Goal: Information Seeking & Learning: Learn about a topic

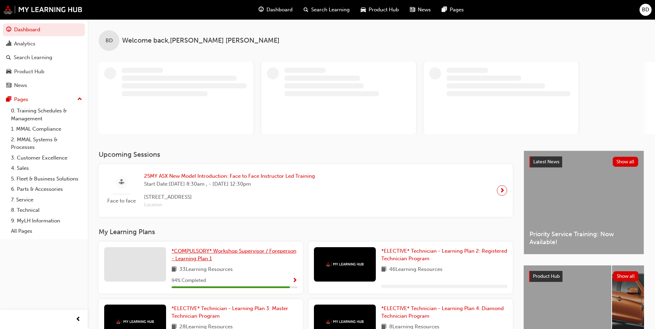
click at [198, 251] on span "*COMPULSORY* Workshop Supervisor / Foreperson - Learning Plan 1" at bounding box center [233, 255] width 125 height 14
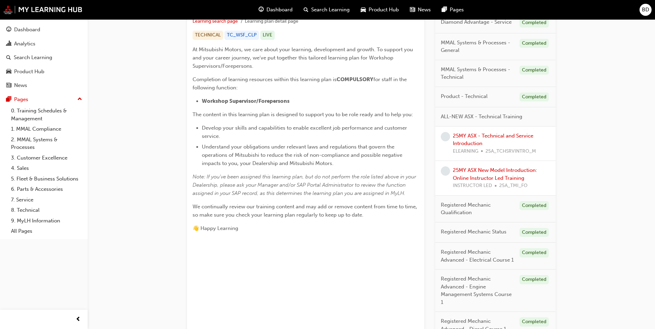
scroll to position [137, 0]
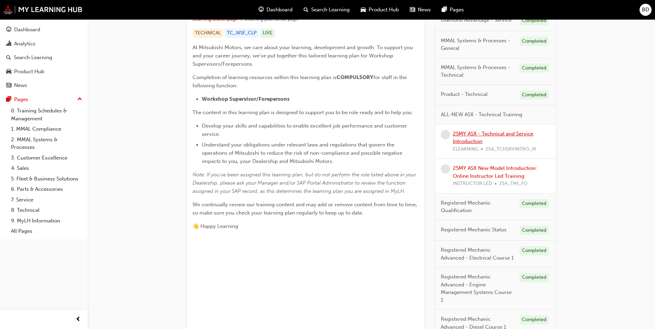
click at [466, 136] on link "25MY ASX - Technical and Service Introduction" at bounding box center [493, 138] width 80 height 14
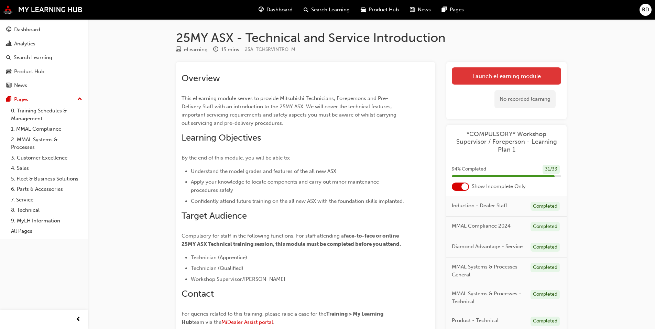
click at [498, 74] on link "Launch eLearning module" at bounding box center [506, 75] width 109 height 17
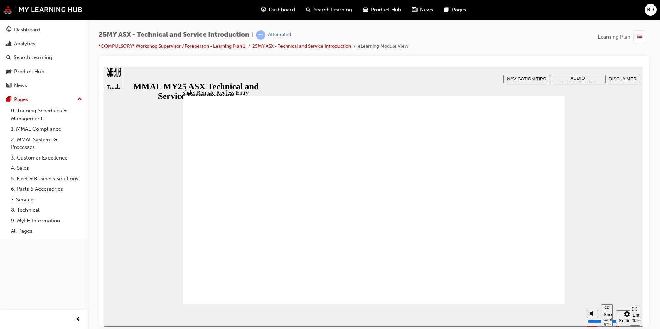
type input "21"
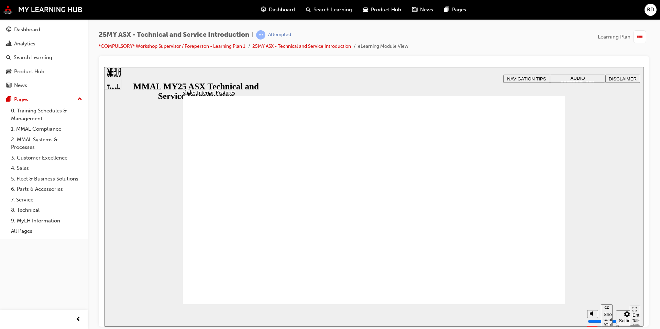
type input "17"
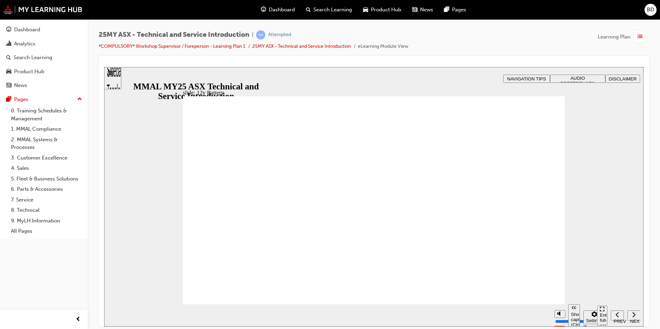
drag, startPoint x: 354, startPoint y: 181, endPoint x: 368, endPoint y: 191, distance: 16.9
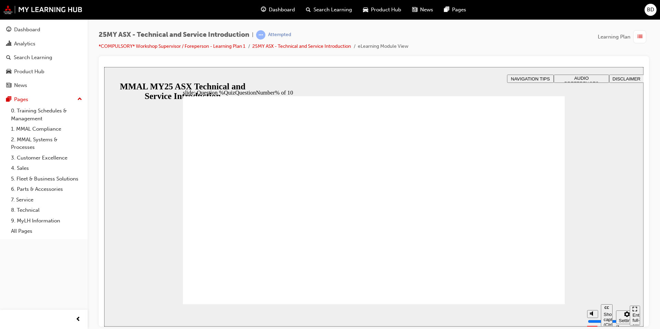
radio input "true"
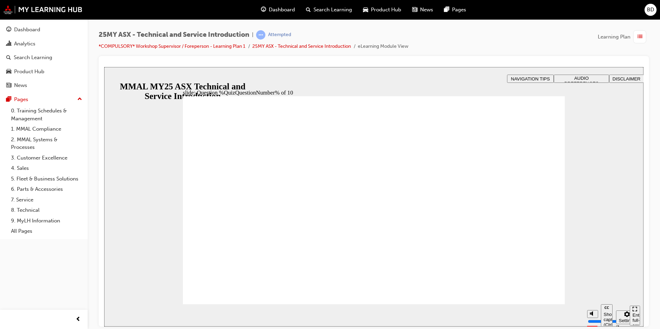
radio input "false"
radio input "true"
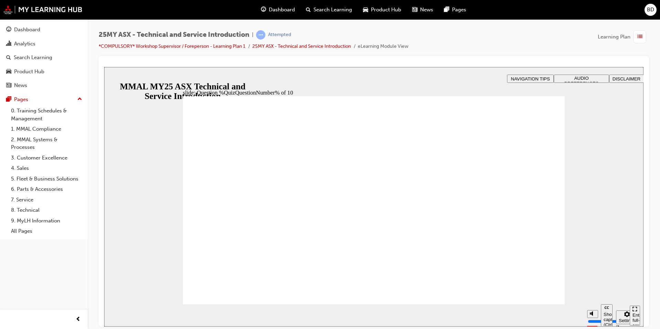
radio input "true"
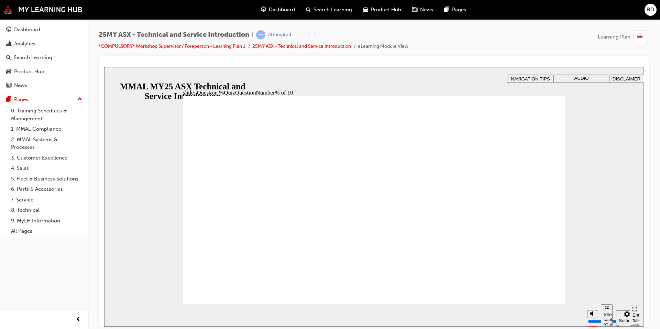
radio input "true"
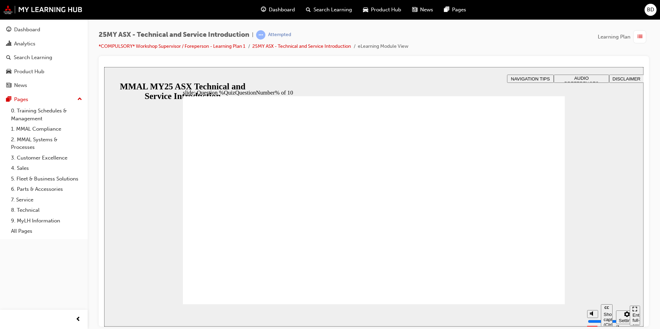
radio input "true"
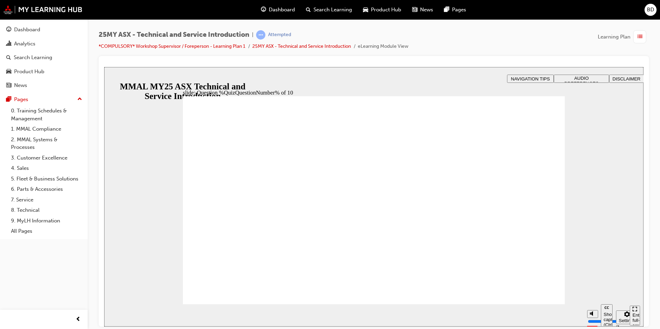
radio input "true"
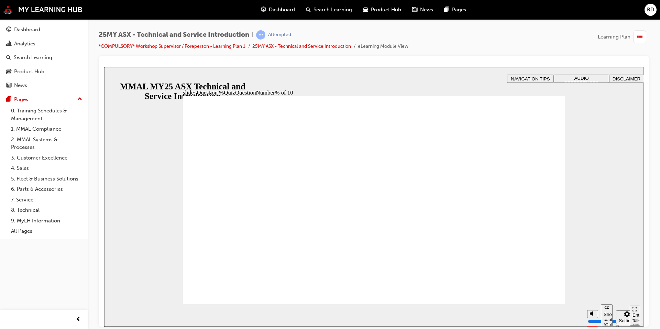
radio input "true"
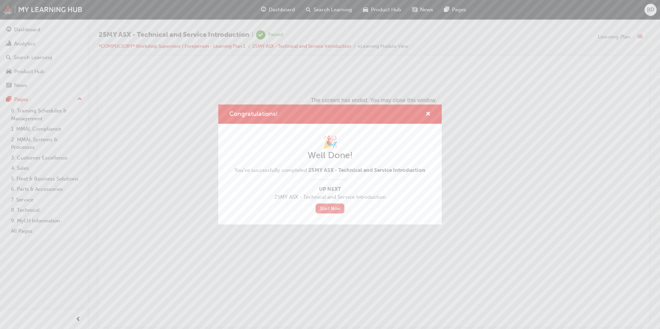
click at [333, 209] on link "Start Now" at bounding box center [329, 208] width 29 height 10
click at [330, 211] on link "Start Now" at bounding box center [329, 208] width 29 height 10
click at [431, 111] on div "Congratulations!" at bounding box center [329, 114] width 223 height 20
click at [429, 113] on span "cross-icon" at bounding box center [427, 114] width 5 height 6
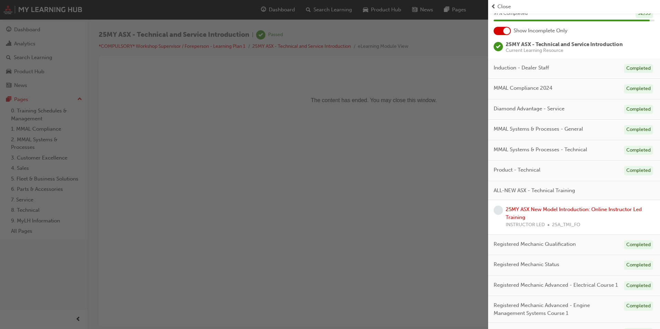
scroll to position [69, 0]
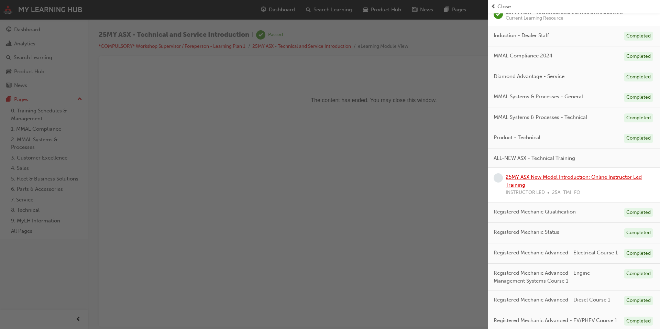
click at [522, 179] on link "25MY ASX New Model Introduction: Online Instructor Led Training" at bounding box center [574, 181] width 136 height 14
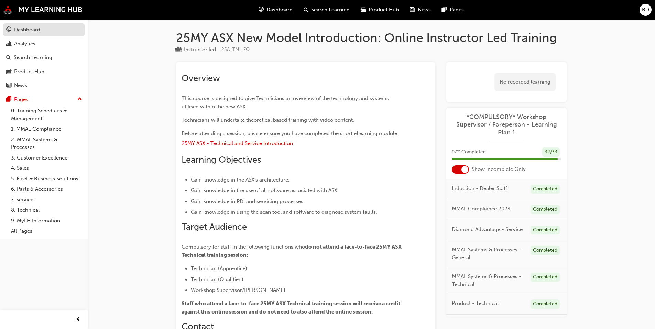
click at [53, 34] on link "Dashboard" at bounding box center [44, 29] width 82 height 13
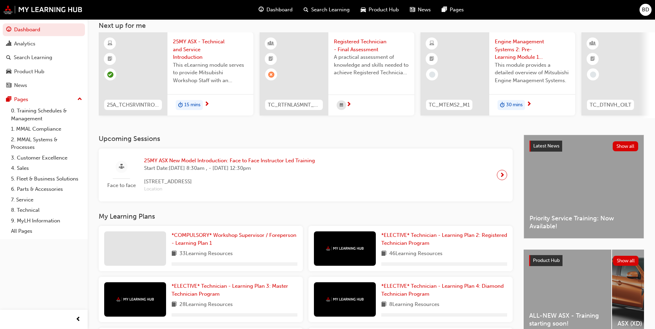
scroll to position [103, 0]
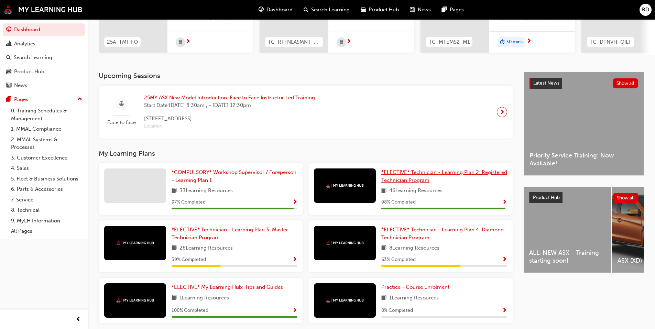
click at [396, 177] on span "*ELECTIVE* Technician - Learning Plan 2: Registered Technician Program" at bounding box center [444, 176] width 126 height 14
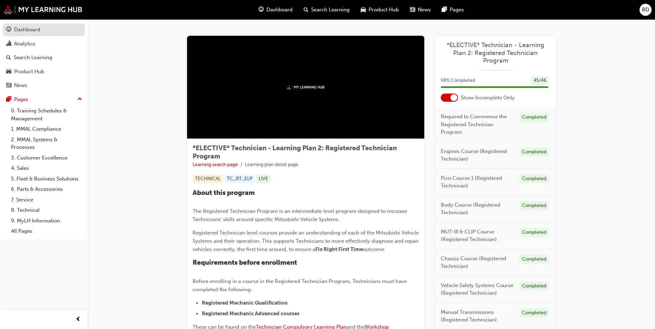
click at [27, 24] on link "Dashboard" at bounding box center [44, 29] width 82 height 13
